Goal: Information Seeking & Learning: Check status

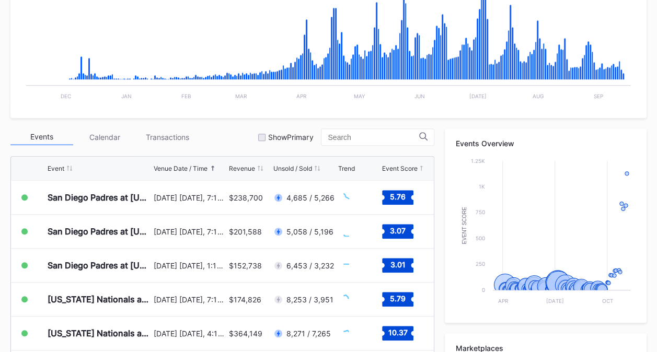
scroll to position [254, 0]
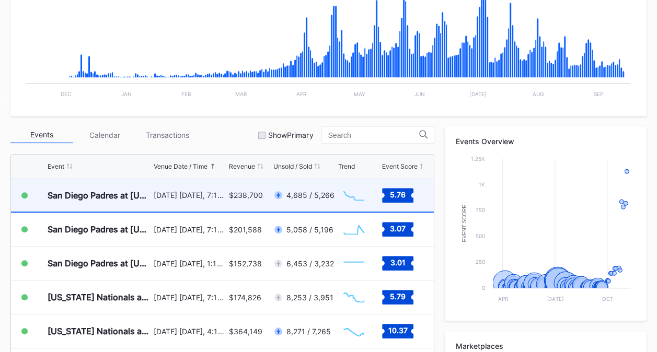
click at [231, 203] on div "$238,700" at bounding box center [249, 195] width 41 height 33
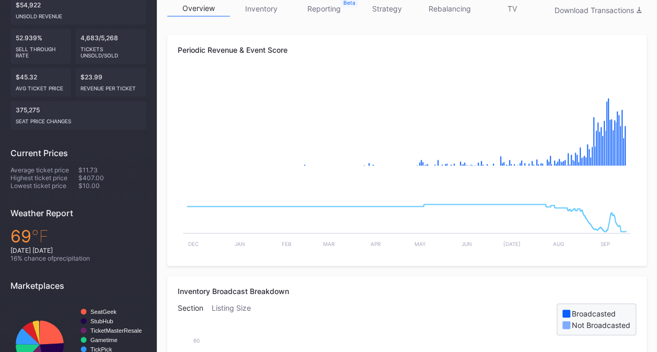
scroll to position [112, 0]
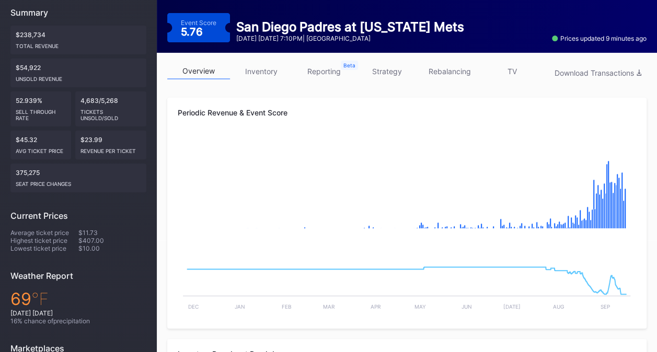
click at [508, 70] on link "TV" at bounding box center [512, 71] width 63 height 16
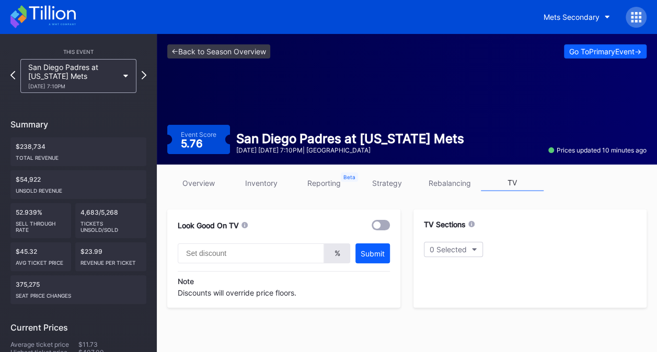
click at [207, 182] on link "overview" at bounding box center [198, 183] width 63 height 16
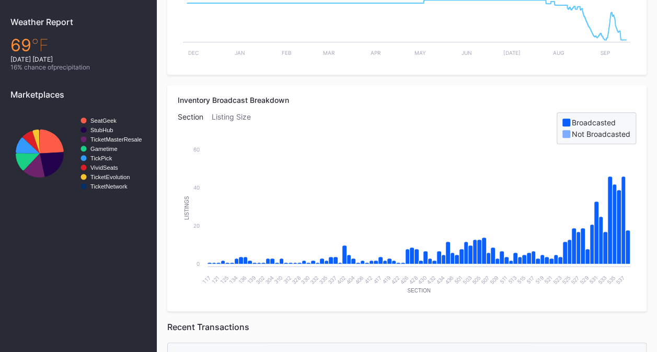
scroll to position [311, 0]
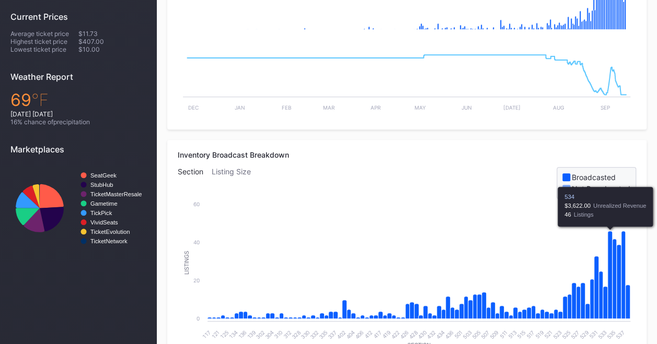
click at [609, 243] on icon "Chart title" at bounding box center [610, 276] width 5 height 88
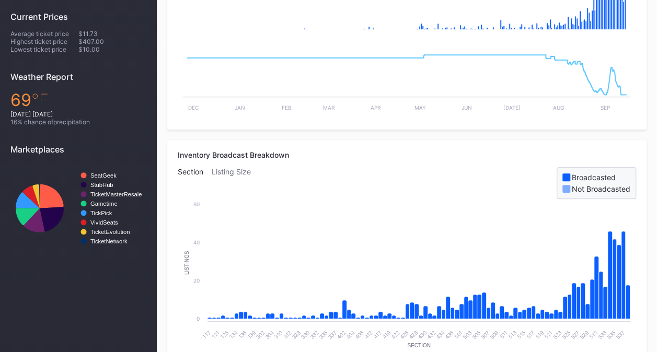
scroll to position [3, 0]
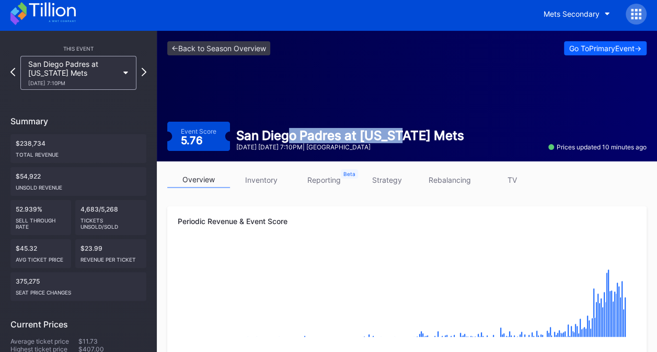
drag, startPoint x: 405, startPoint y: 130, endPoint x: 274, endPoint y: 145, distance: 131.5
click at [274, 145] on div "San Diego Padres at [US_STATE] Mets [DATE] [DATE] 7:10PM | [GEOGRAPHIC_DATA]" at bounding box center [350, 139] width 240 height 23
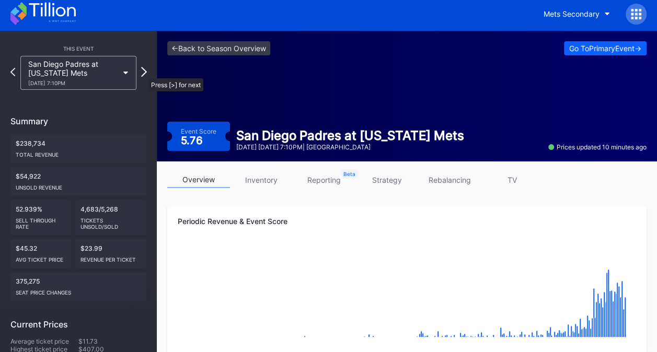
click at [143, 73] on icon at bounding box center [144, 72] width 6 height 10
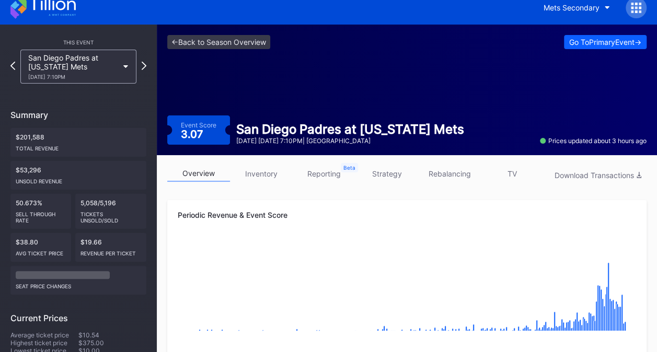
scroll to position [7, 0]
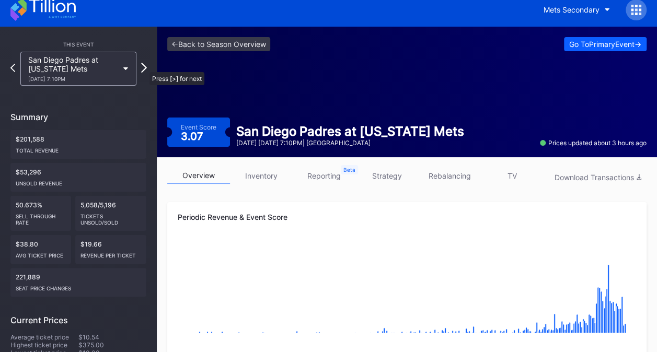
click at [144, 67] on icon at bounding box center [144, 68] width 6 height 10
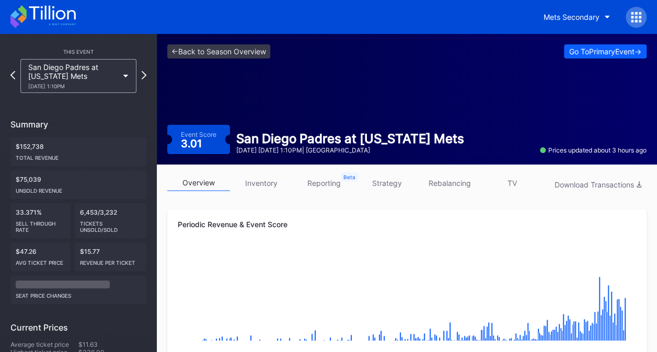
drag, startPoint x: 528, startPoint y: 34, endPoint x: 330, endPoint y: 65, distance: 200.5
click at [330, 65] on div "<- Back to Season Overview Go To Primary Event -> Event Score 3.01 San Diego Pa…" at bounding box center [407, 99] width 500 height 131
